Goal: Navigation & Orientation: Find specific page/section

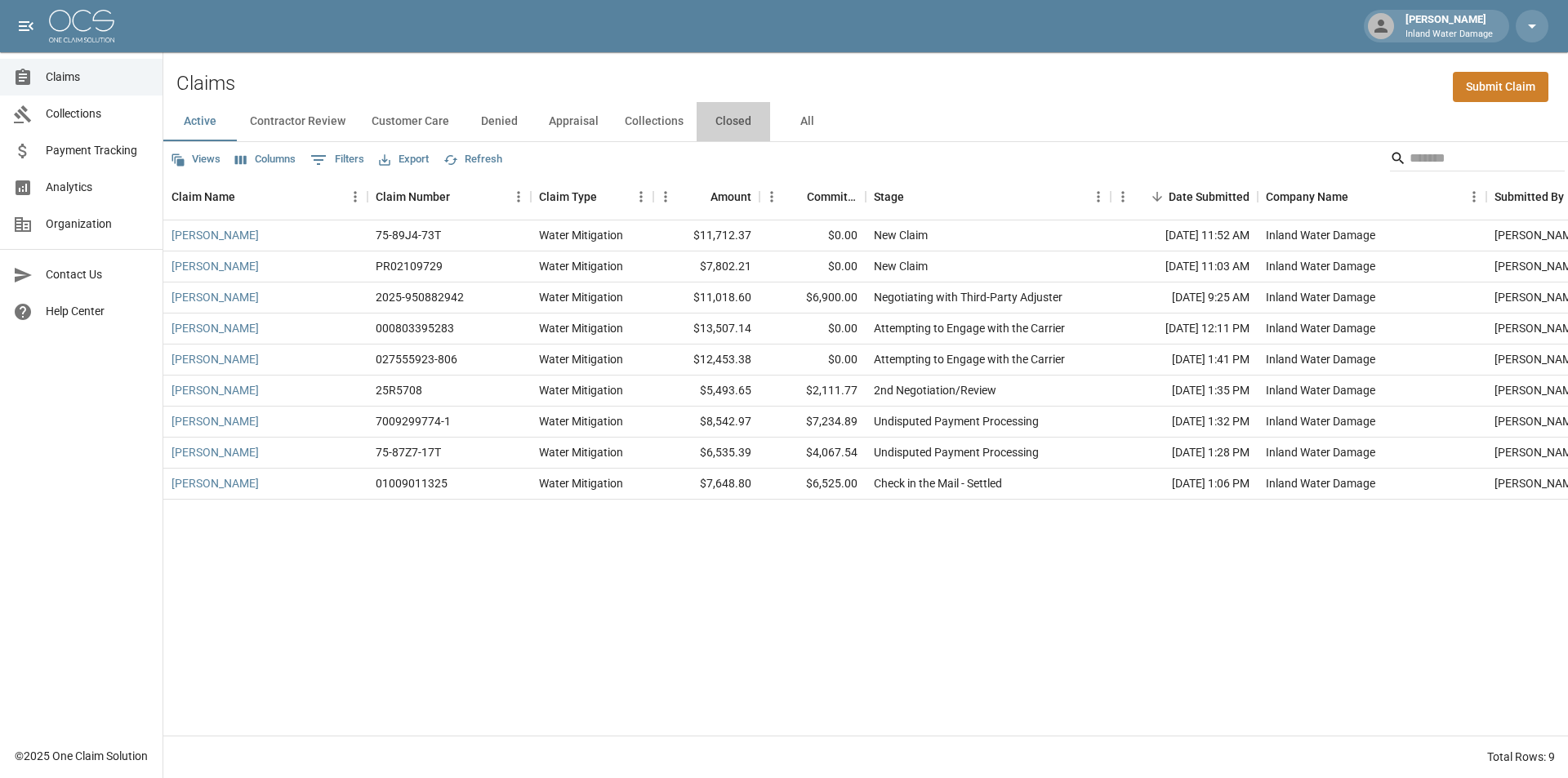
click at [733, 121] on button "Closed" at bounding box center [734, 121] width 74 height 39
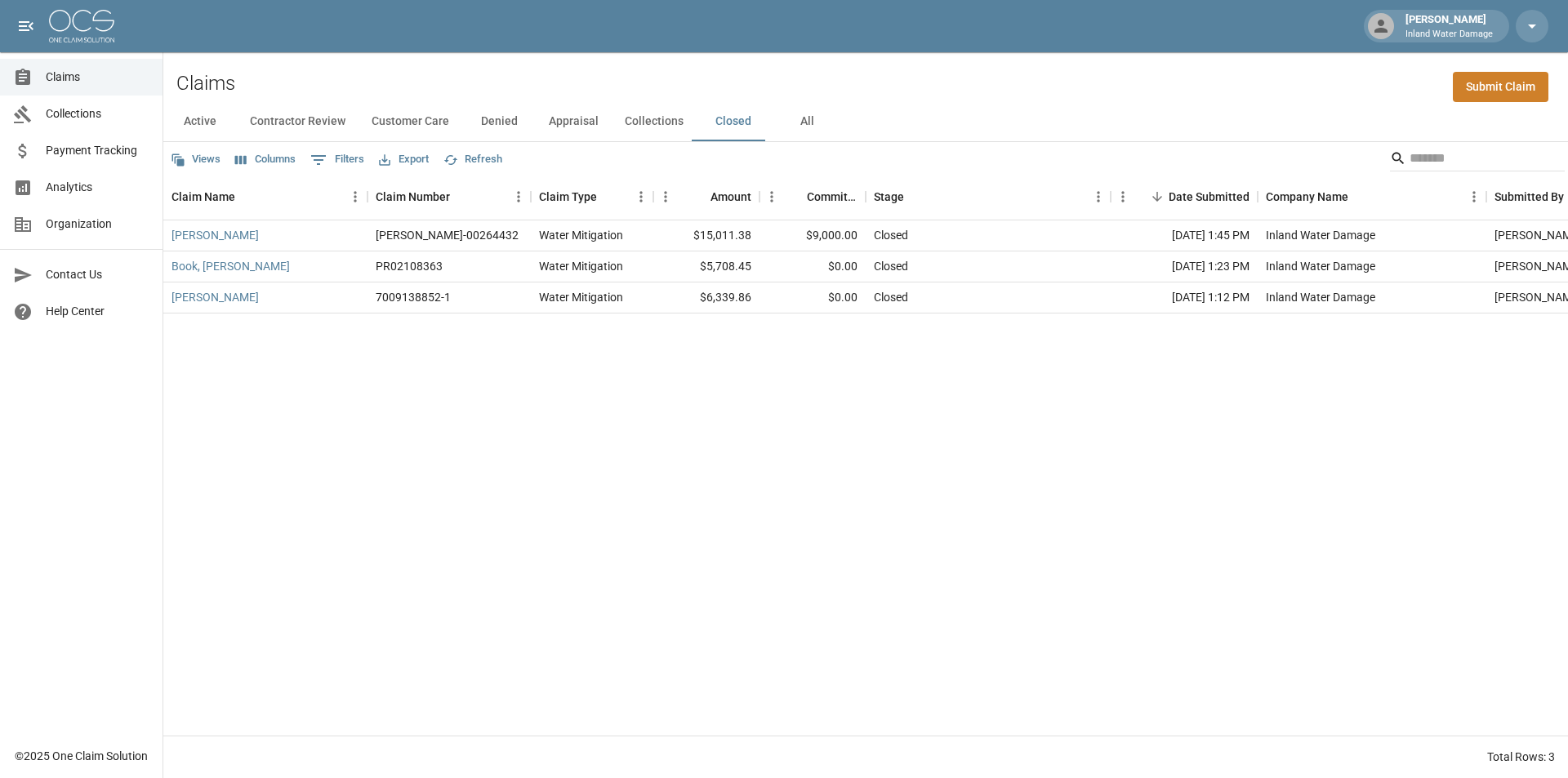
click at [657, 122] on button "Collections" at bounding box center [653, 121] width 85 height 39
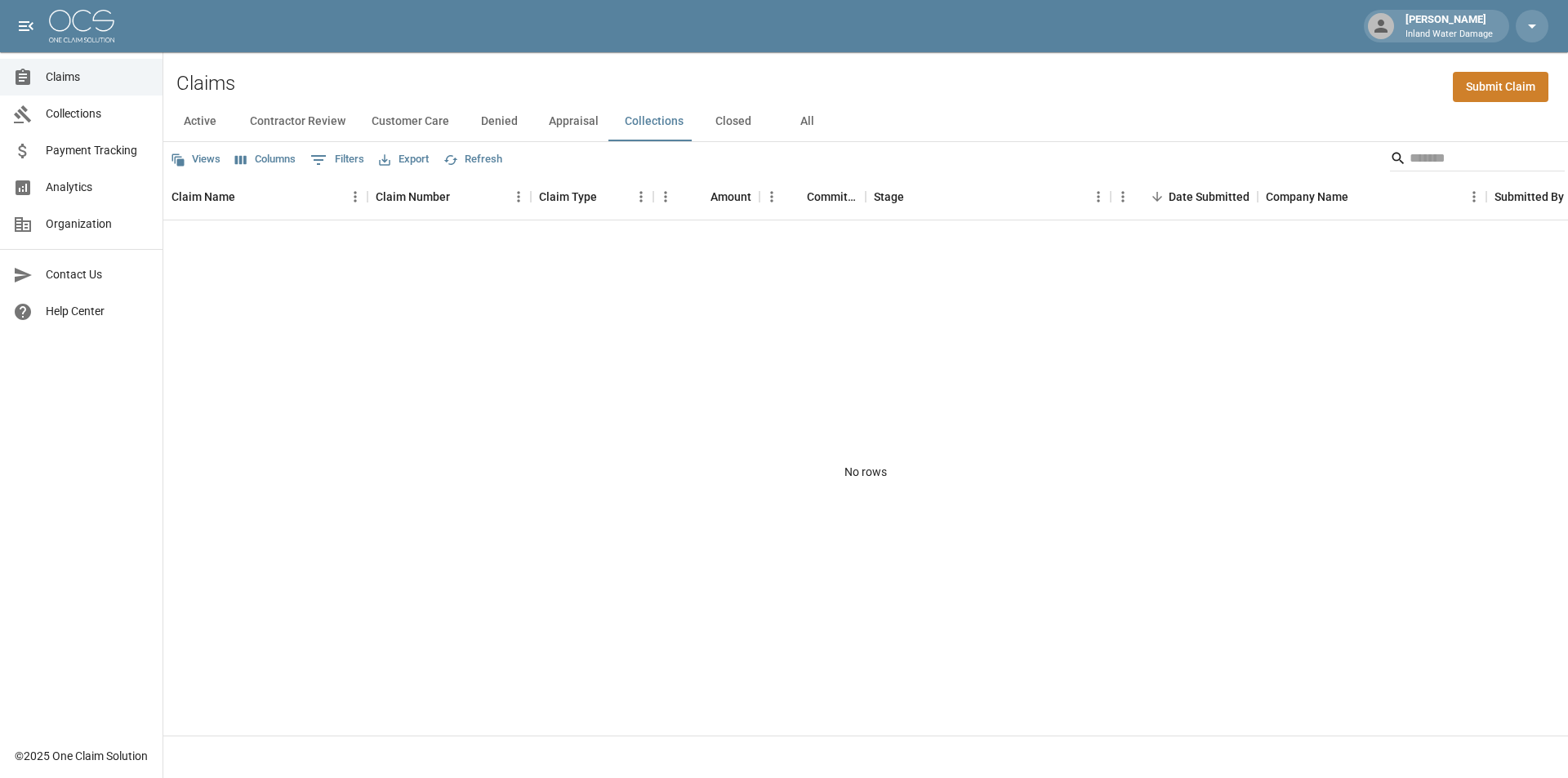
click at [581, 122] on button "Appraisal" at bounding box center [574, 121] width 76 height 39
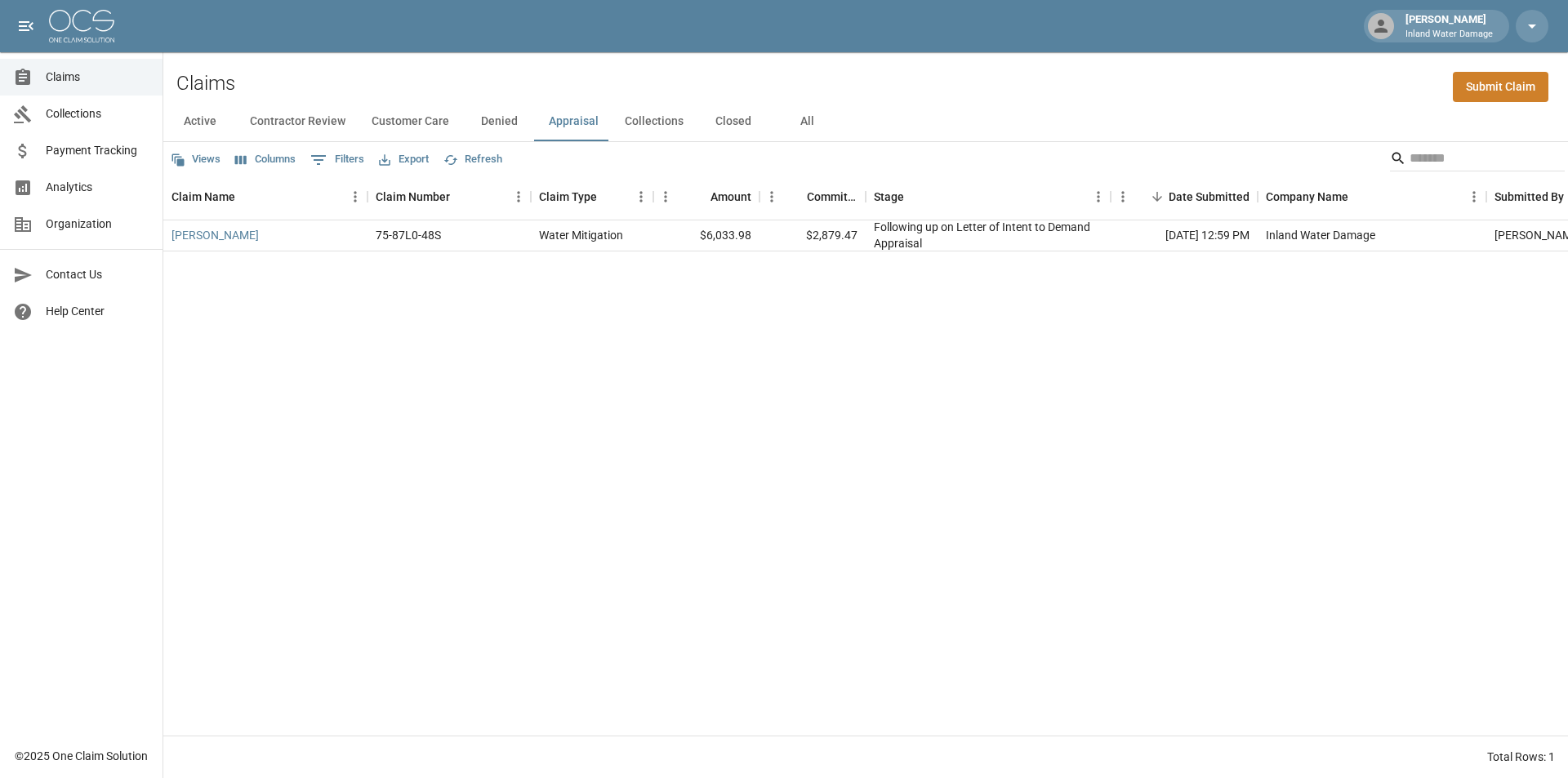
click at [483, 116] on button "Denied" at bounding box center [499, 121] width 74 height 39
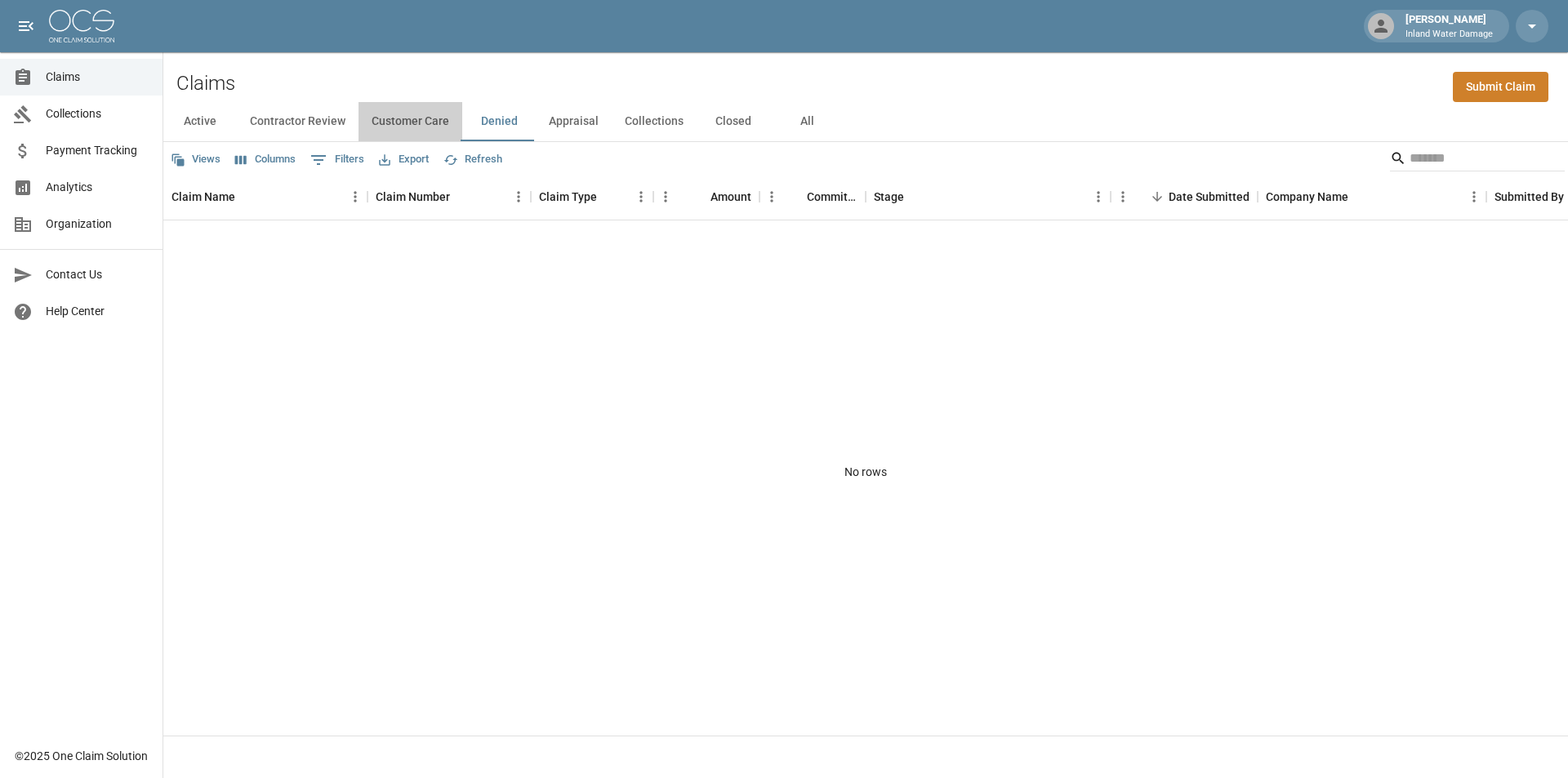
click at [418, 120] on button "Customer Care" at bounding box center [410, 121] width 103 height 39
click at [307, 120] on button "Contractor Review" at bounding box center [298, 121] width 121 height 39
click at [204, 121] on button "Active" at bounding box center [200, 121] width 74 height 39
